Goal: Task Accomplishment & Management: Use online tool/utility

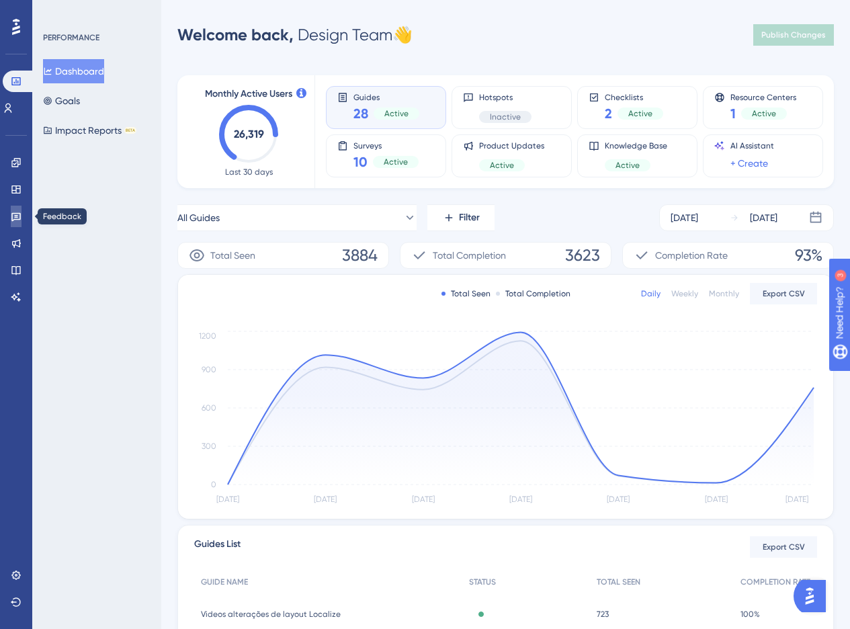
click at [19, 212] on icon at bounding box center [16, 216] width 11 height 11
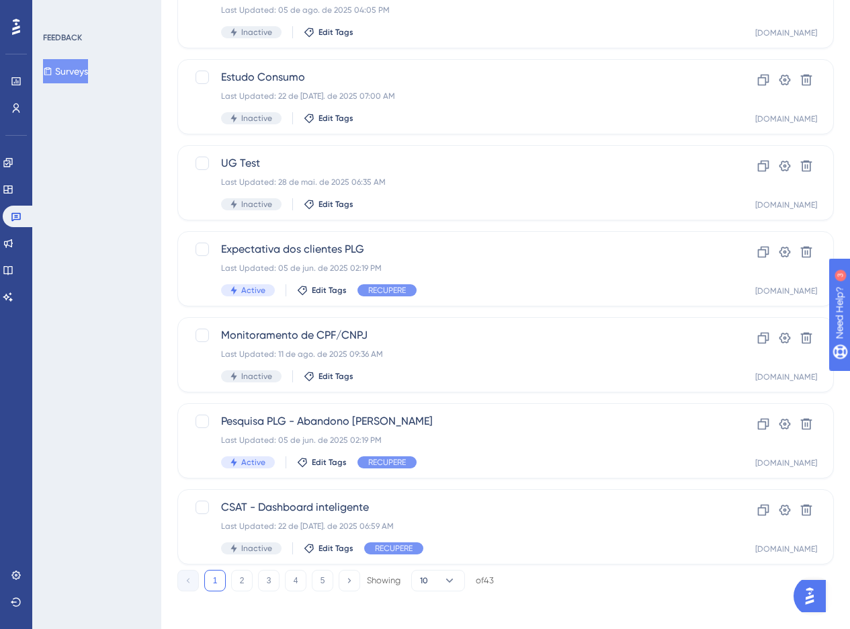
scroll to position [414, 0]
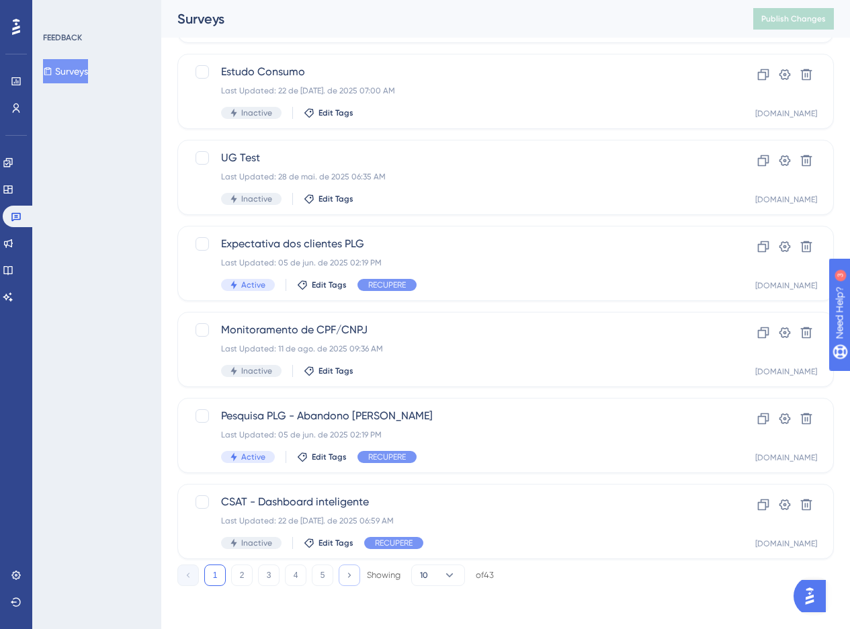
click at [353, 570] on icon at bounding box center [349, 574] width 9 height 9
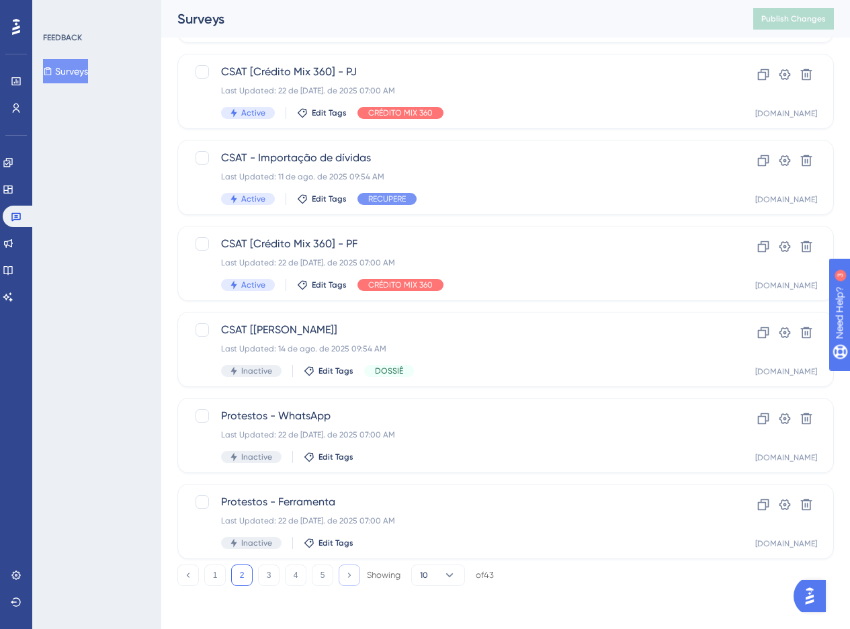
click at [349, 574] on icon at bounding box center [349, 574] width 9 height 9
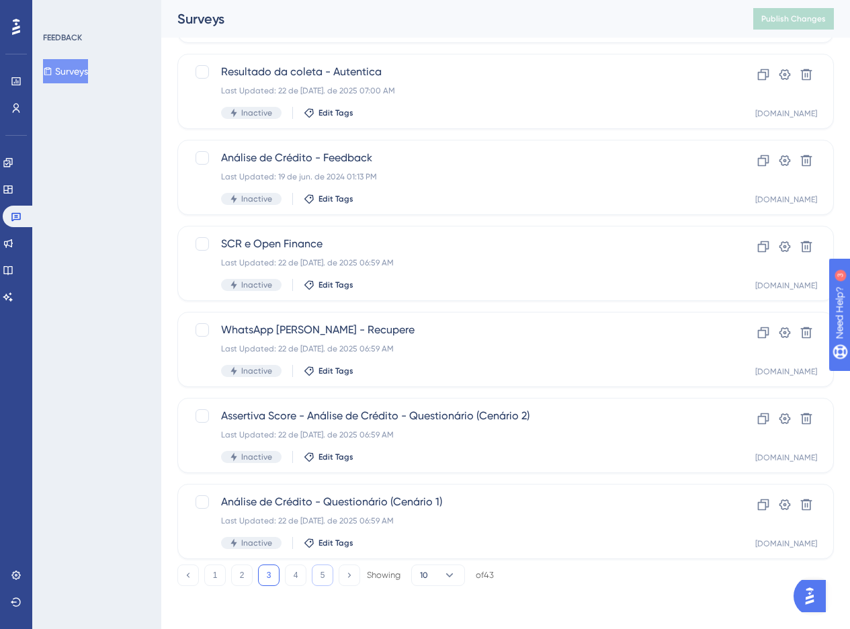
click at [329, 574] on button "5" at bounding box center [322, 574] width 21 height 21
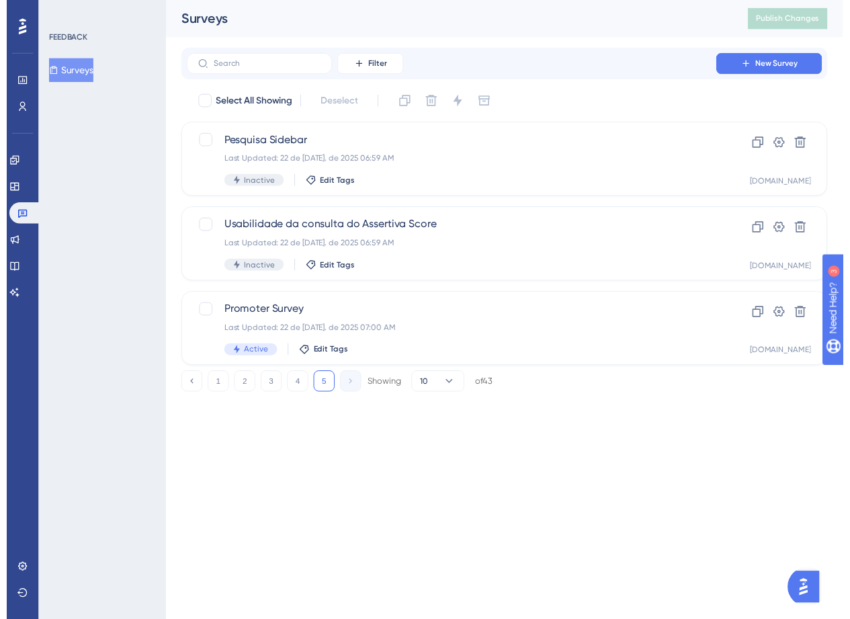
scroll to position [0, 0]
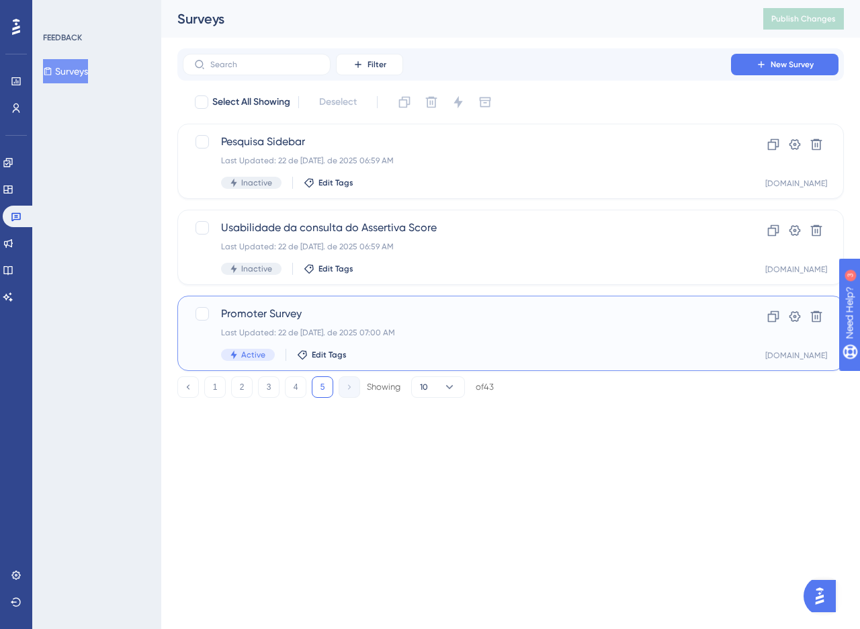
click at [427, 316] on span "Promoter Survey" at bounding box center [457, 314] width 472 height 16
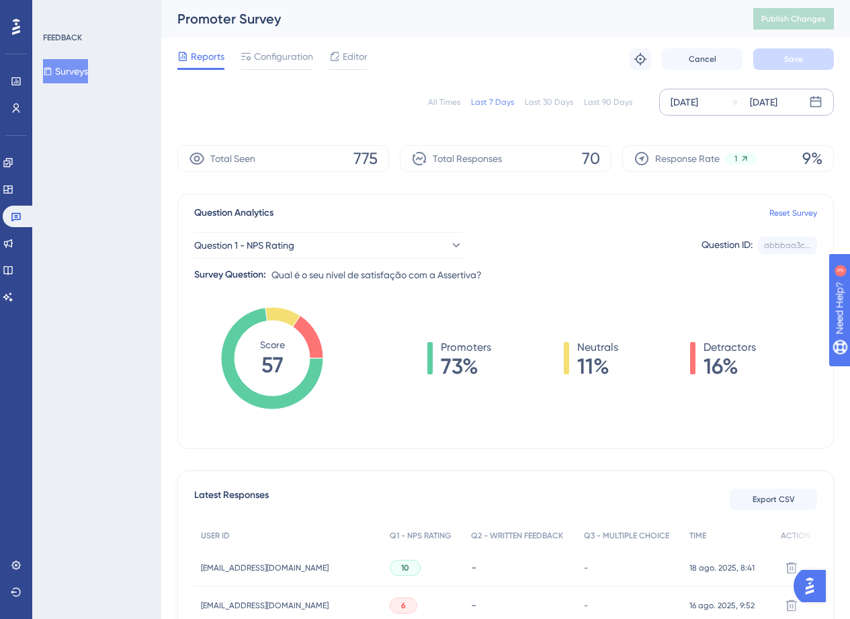
click at [698, 101] on div "[DATE]" at bounding box center [684, 102] width 28 height 16
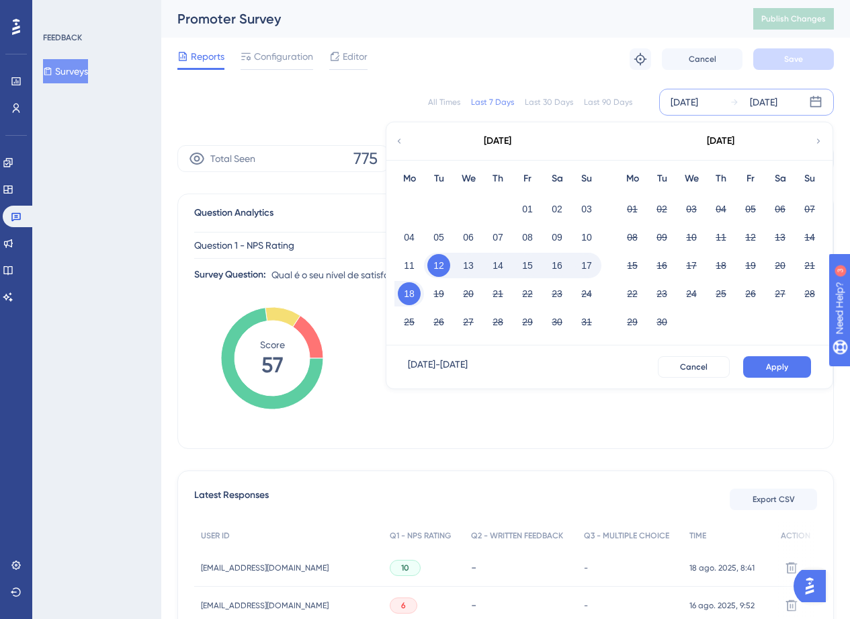
click at [394, 142] on icon at bounding box center [398, 141] width 9 height 12
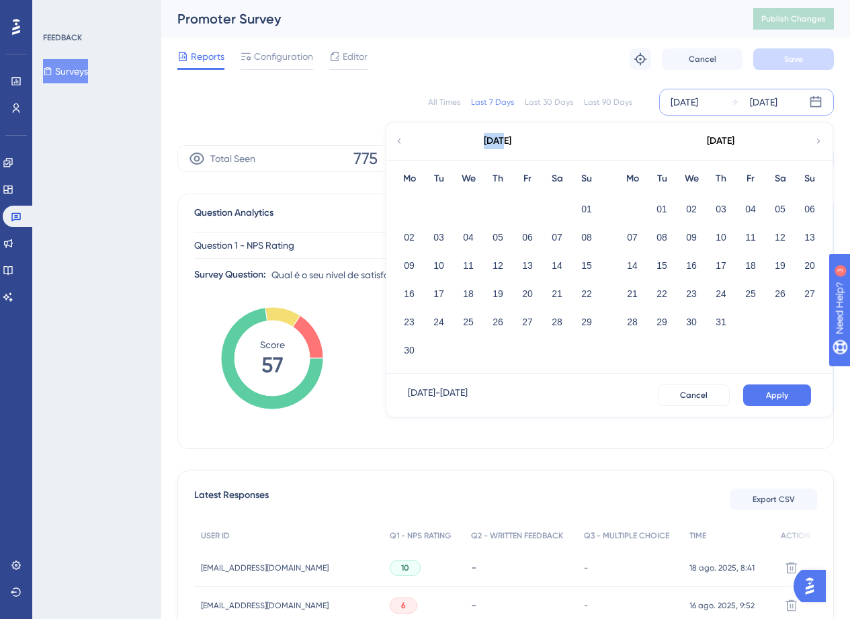
click at [394, 142] on icon at bounding box center [398, 141] width 9 height 12
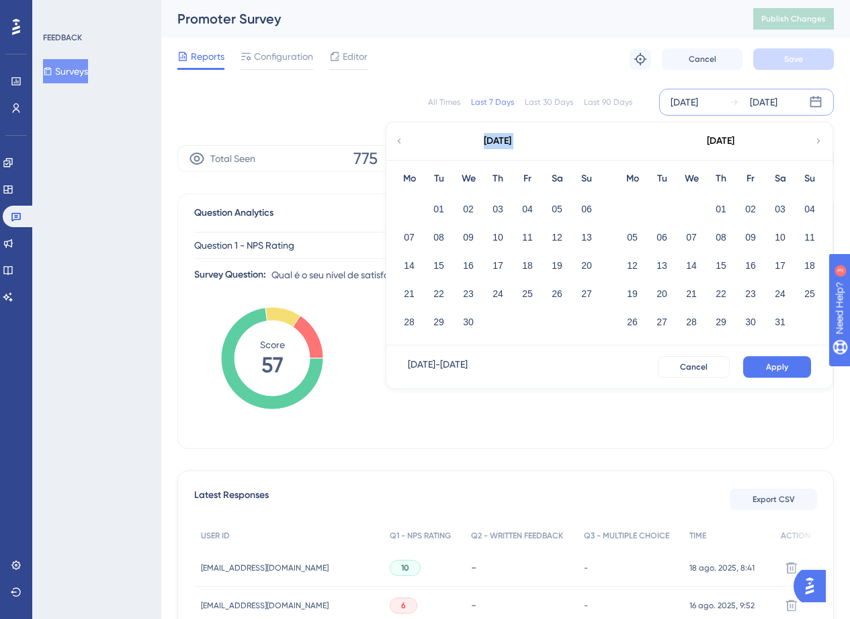
click at [394, 142] on icon at bounding box center [398, 141] width 9 height 12
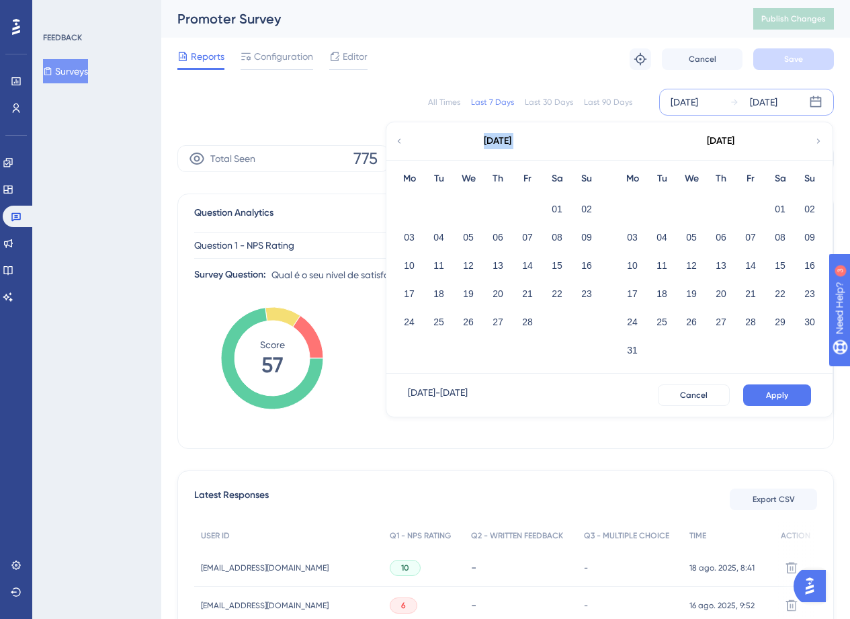
click at [394, 142] on icon at bounding box center [398, 141] width 9 height 12
click at [682, 209] on button "01" at bounding box center [691, 208] width 23 height 23
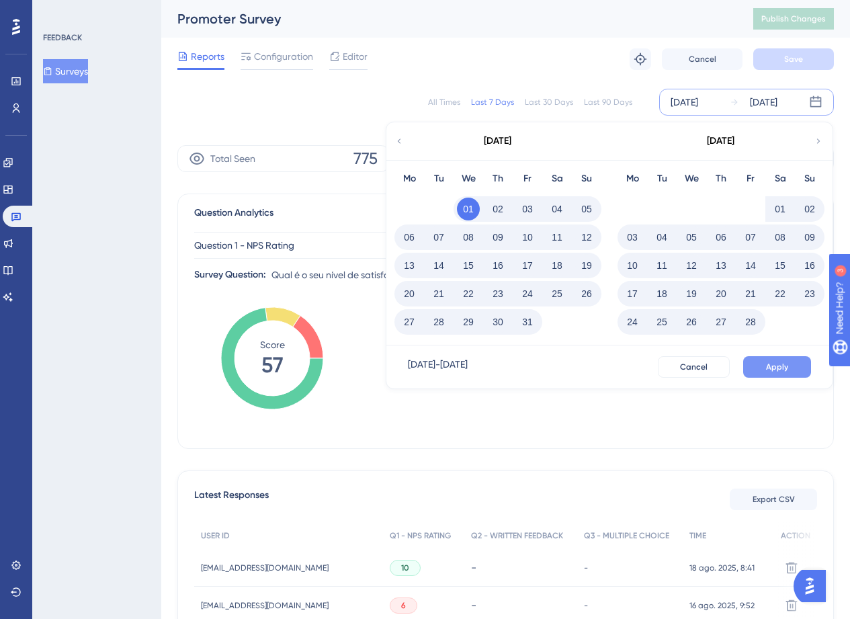
click at [782, 373] on button "Apply" at bounding box center [777, 366] width 68 height 21
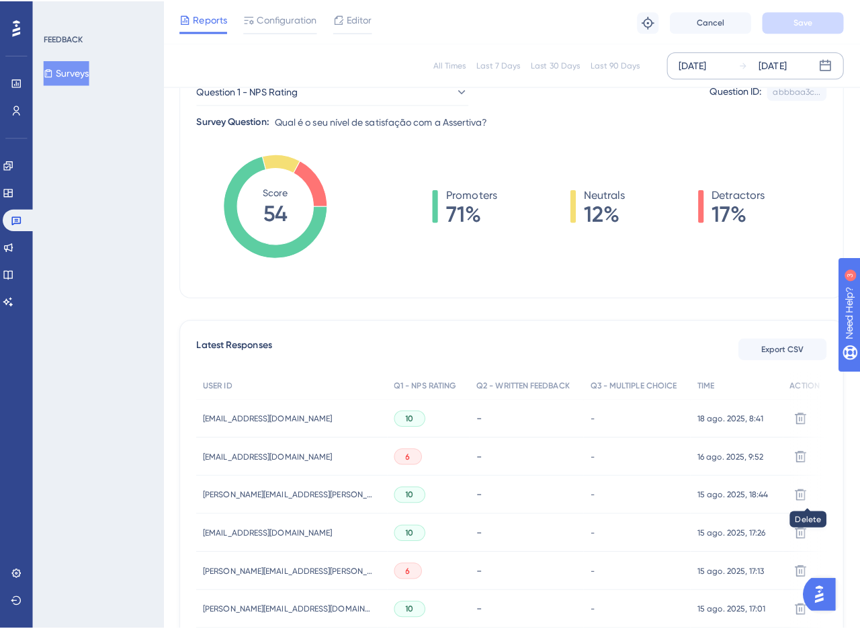
scroll to position [200, 0]
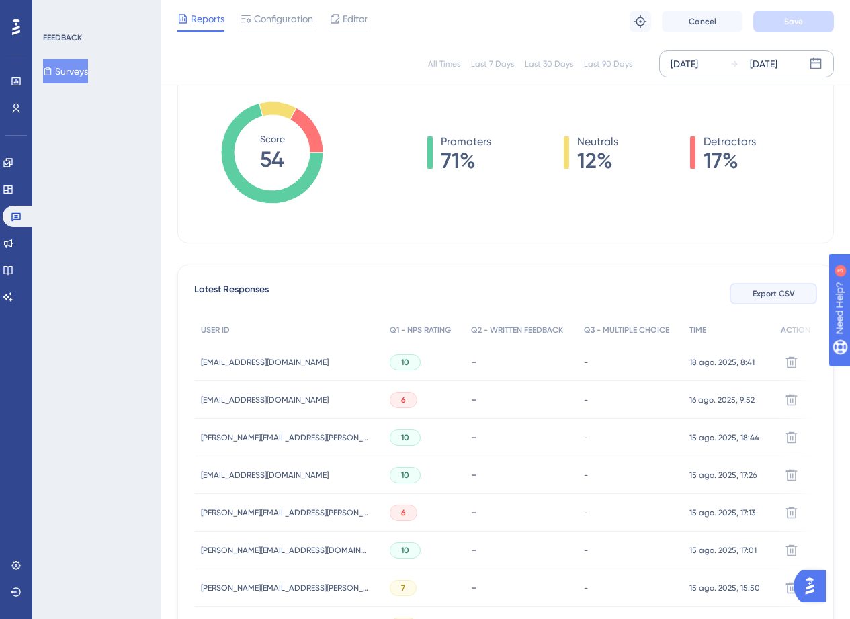
click at [763, 296] on span "Export CSV" at bounding box center [773, 293] width 42 height 11
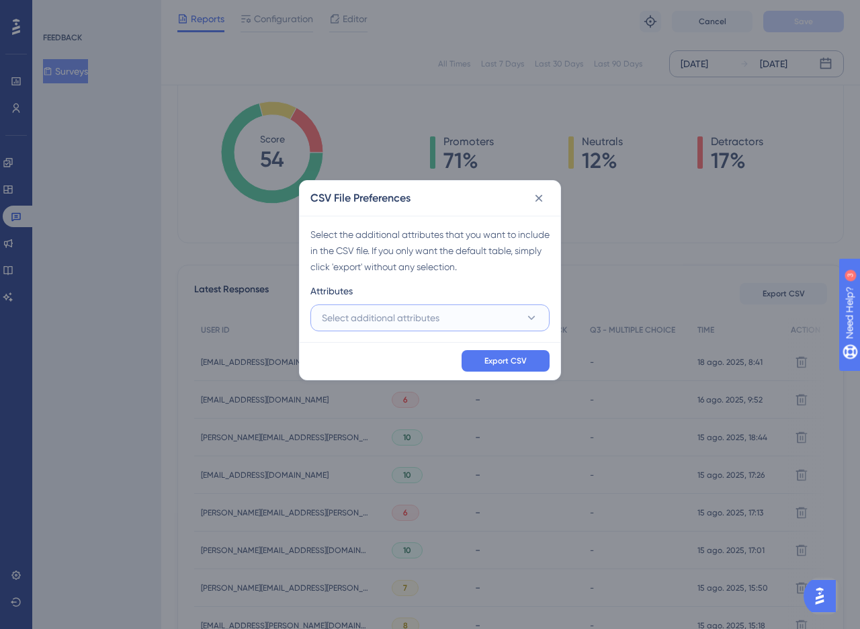
click at [392, 308] on button "Select additional attributes" at bounding box center [429, 317] width 239 height 27
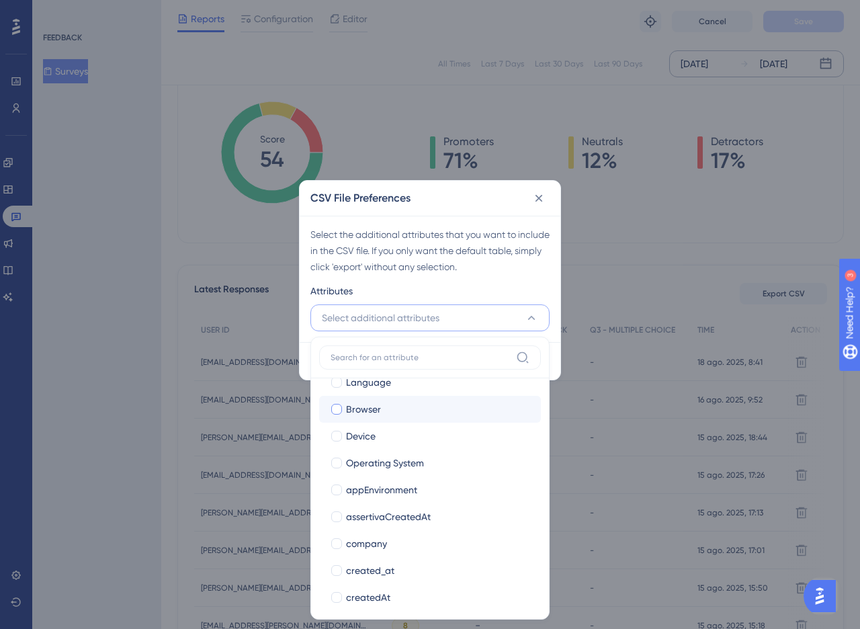
scroll to position [101, 0]
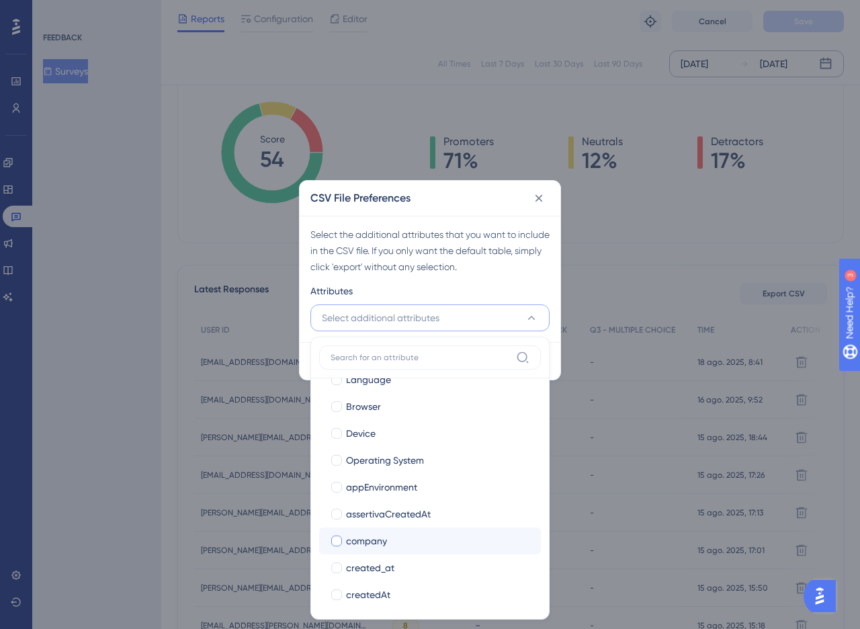
click at [410, 533] on div "company" at bounding box center [438, 541] width 184 height 16
checkbox input "true"
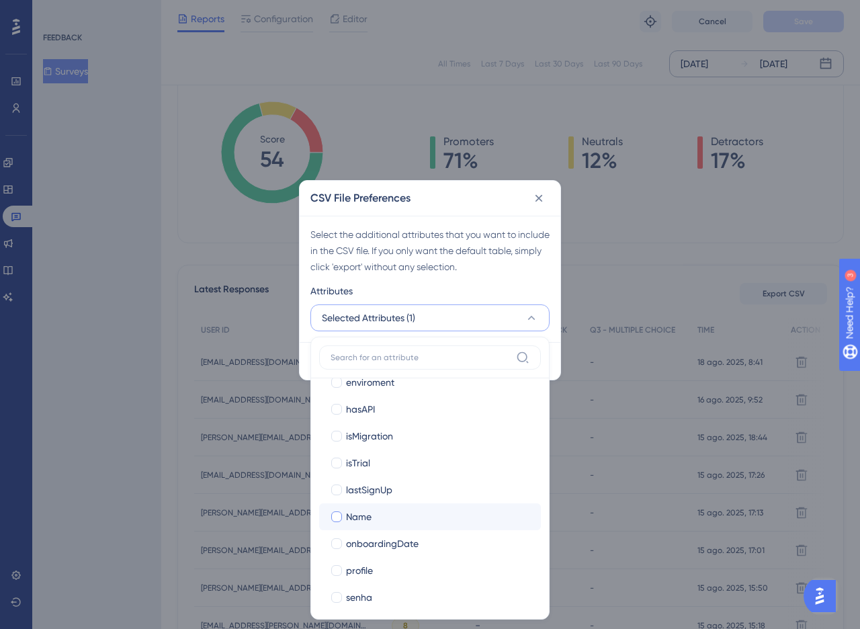
click at [358, 510] on span "Name" at bounding box center [359, 516] width 26 height 16
checkbox input "true"
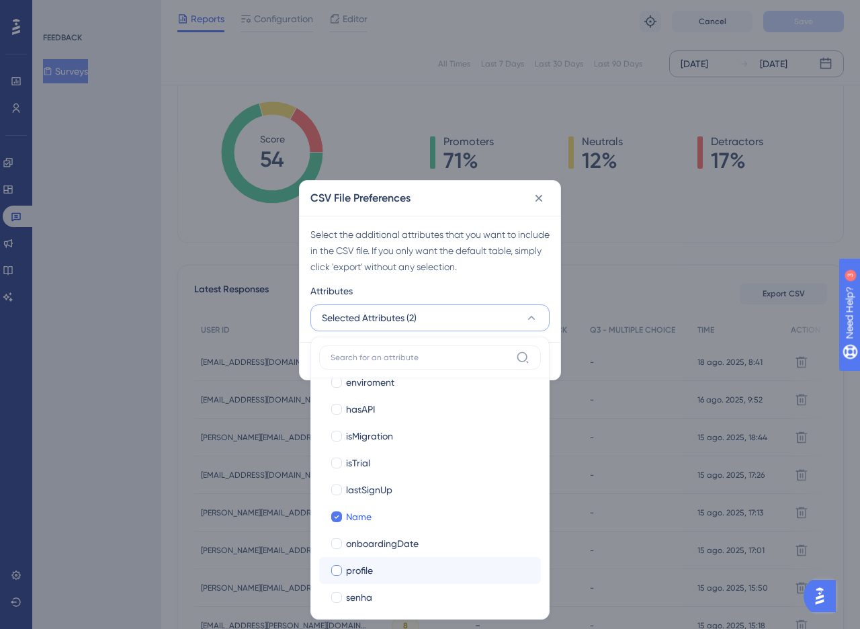
click at [391, 570] on div "profile" at bounding box center [438, 570] width 184 height 16
checkbox input "true"
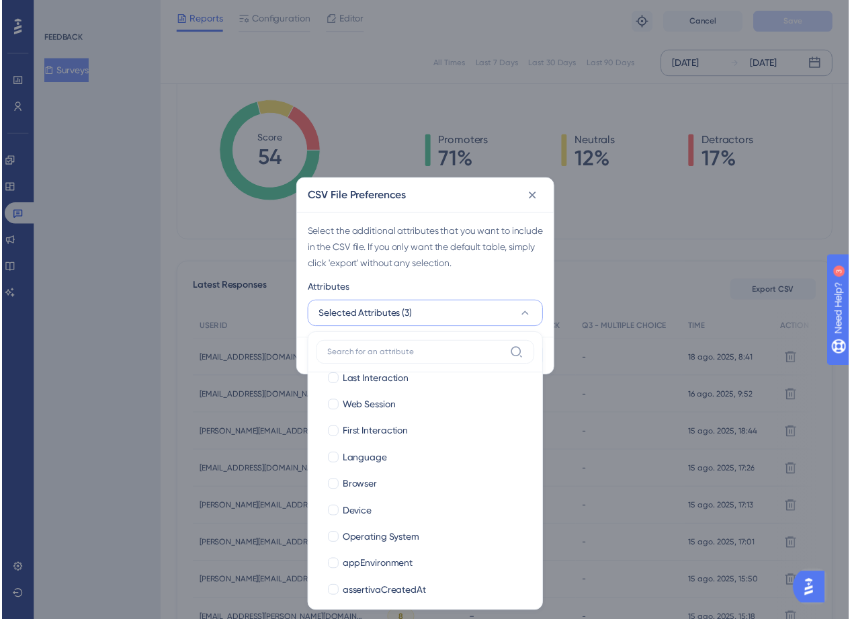
scroll to position [0, 0]
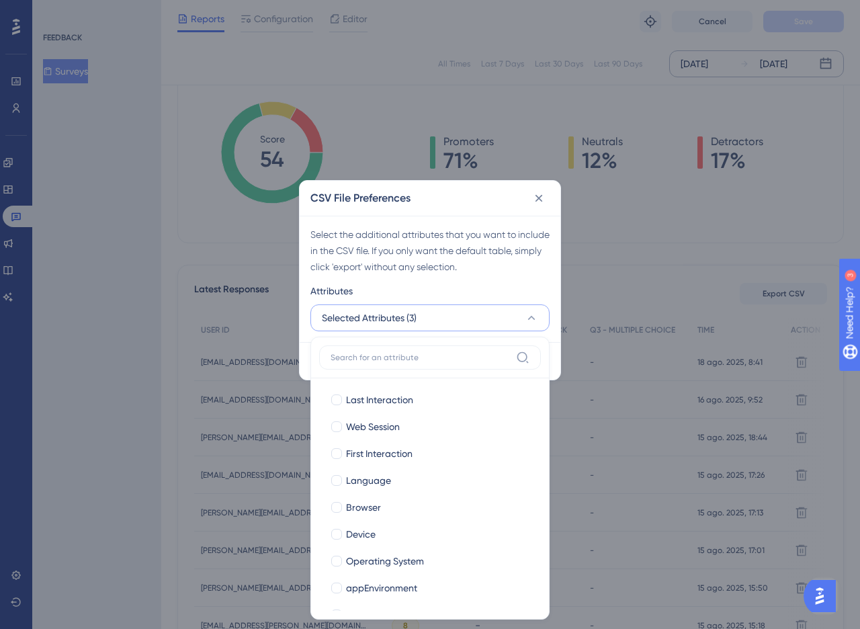
click at [394, 253] on div "Select the additional attributes that you want to include in the CSV file. If y…" at bounding box center [429, 250] width 239 height 48
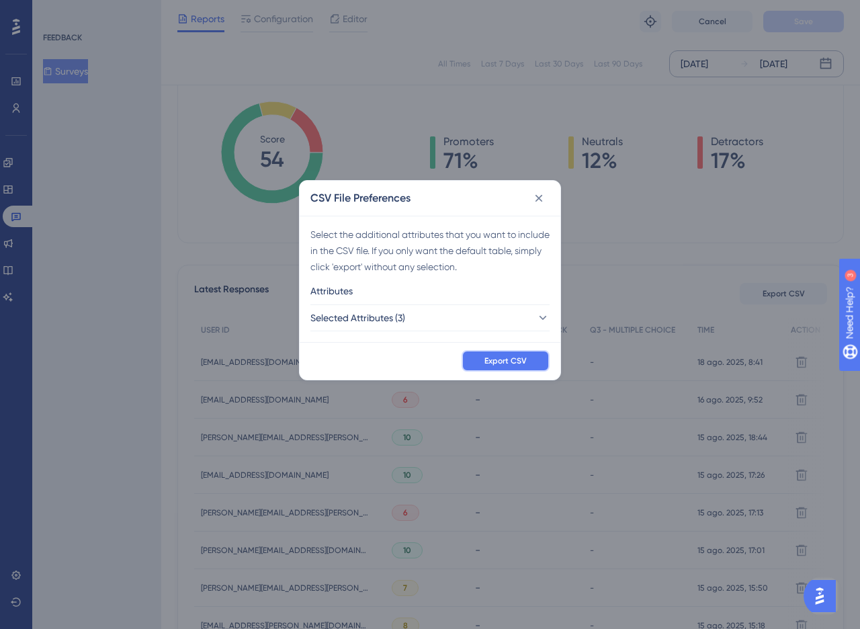
click at [503, 365] on span "Export CSV" at bounding box center [505, 360] width 42 height 11
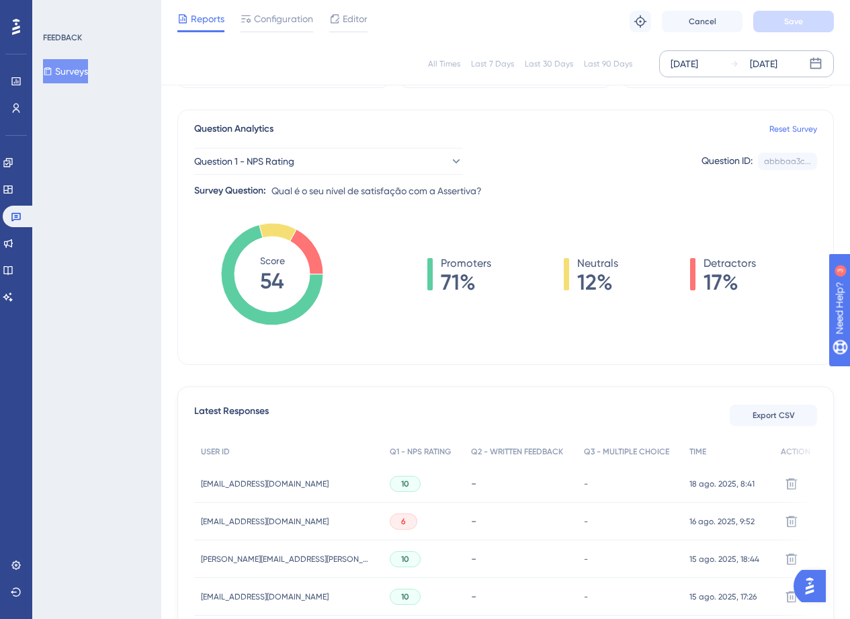
scroll to position [74, 0]
